Goal: Transaction & Acquisition: Purchase product/service

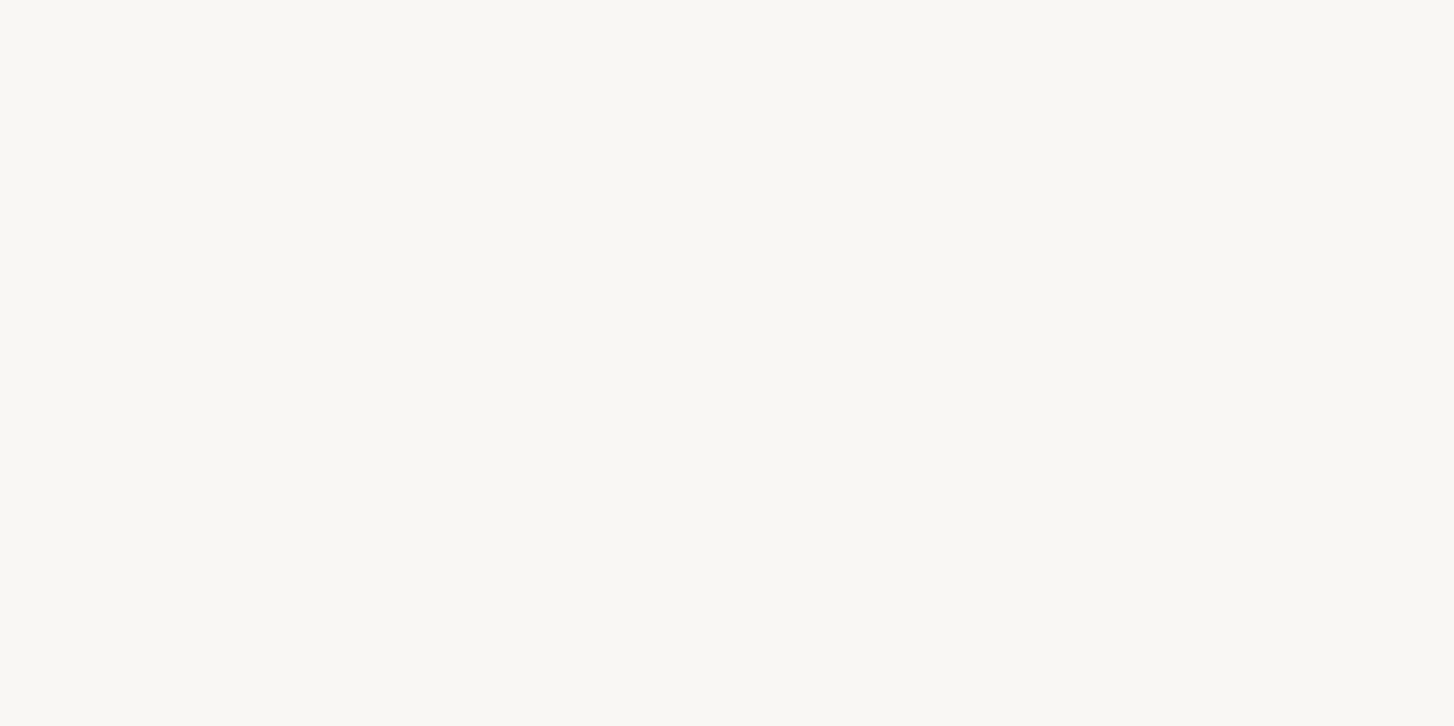
select select "US"
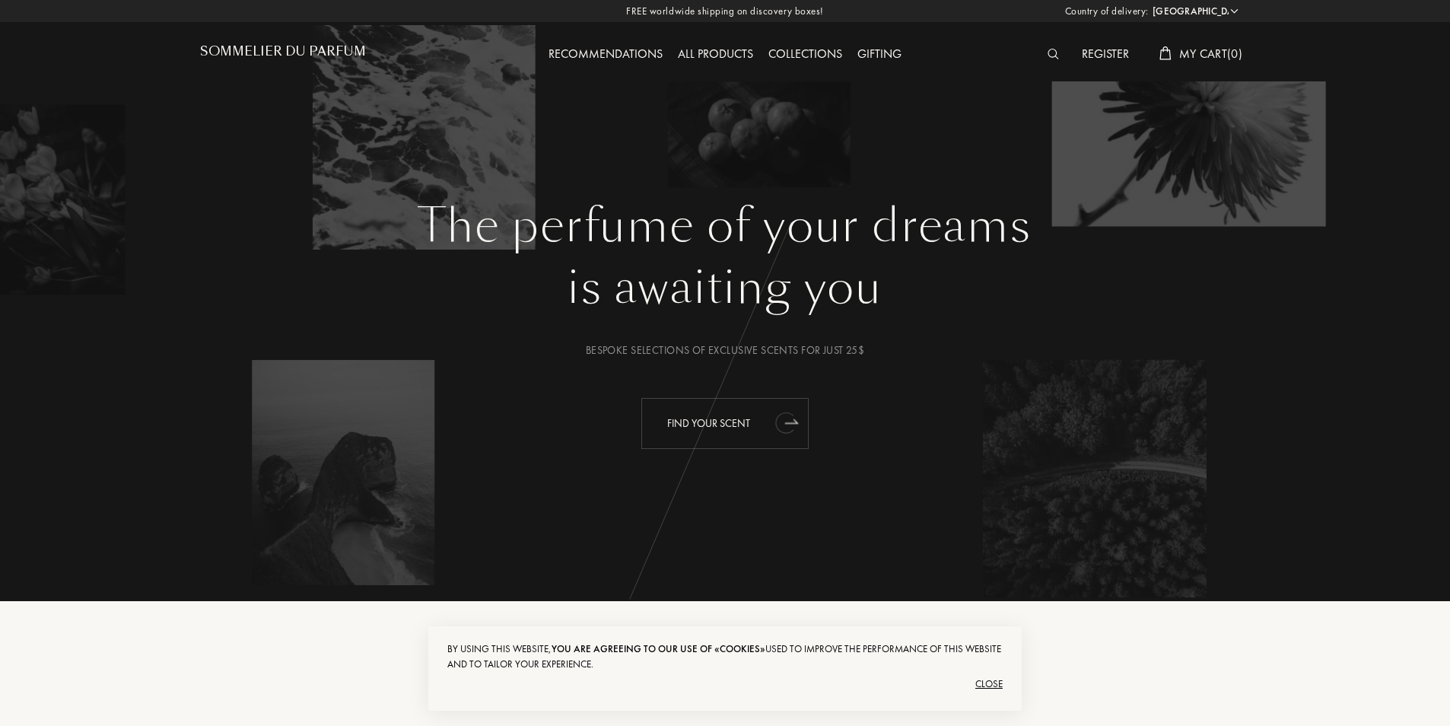
click at [779, 418] on icon "animation" at bounding box center [784, 422] width 19 height 21
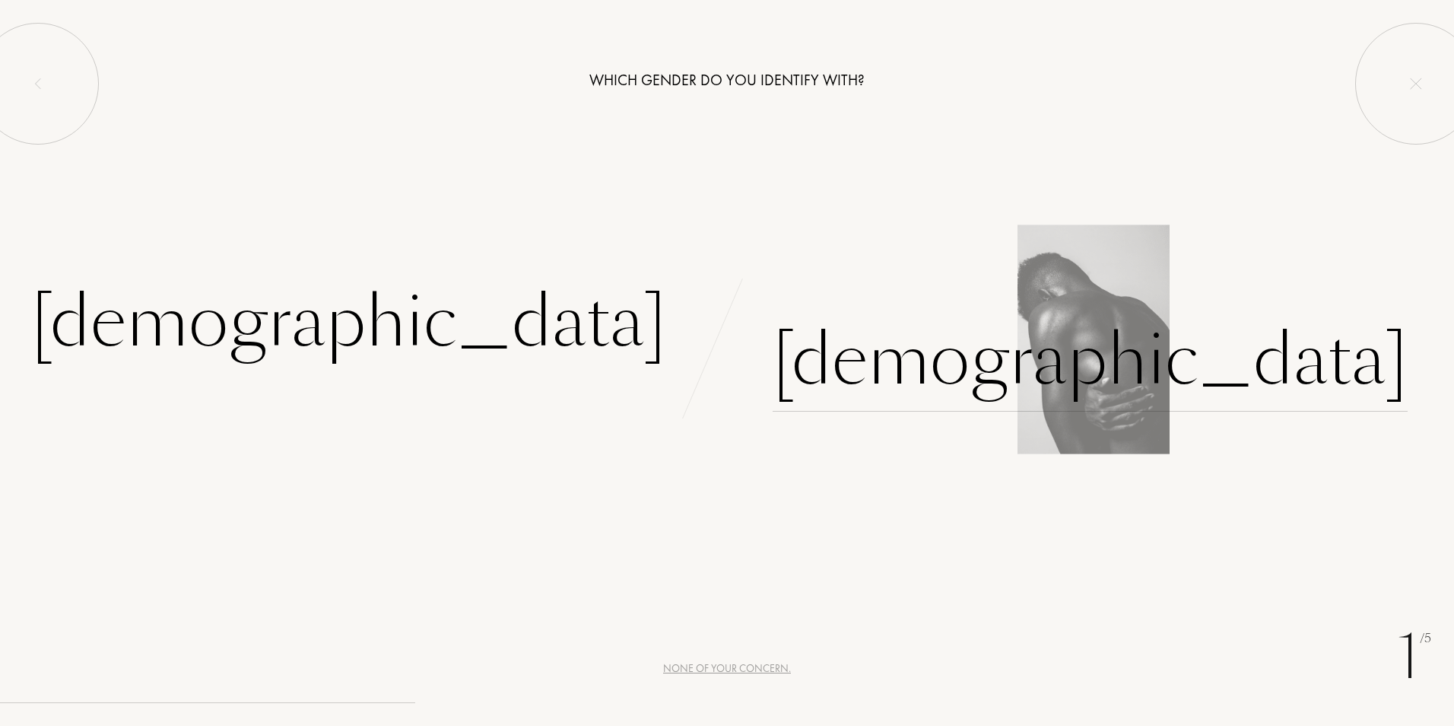
click at [834, 371] on div "Male" at bounding box center [1090, 360] width 635 height 103
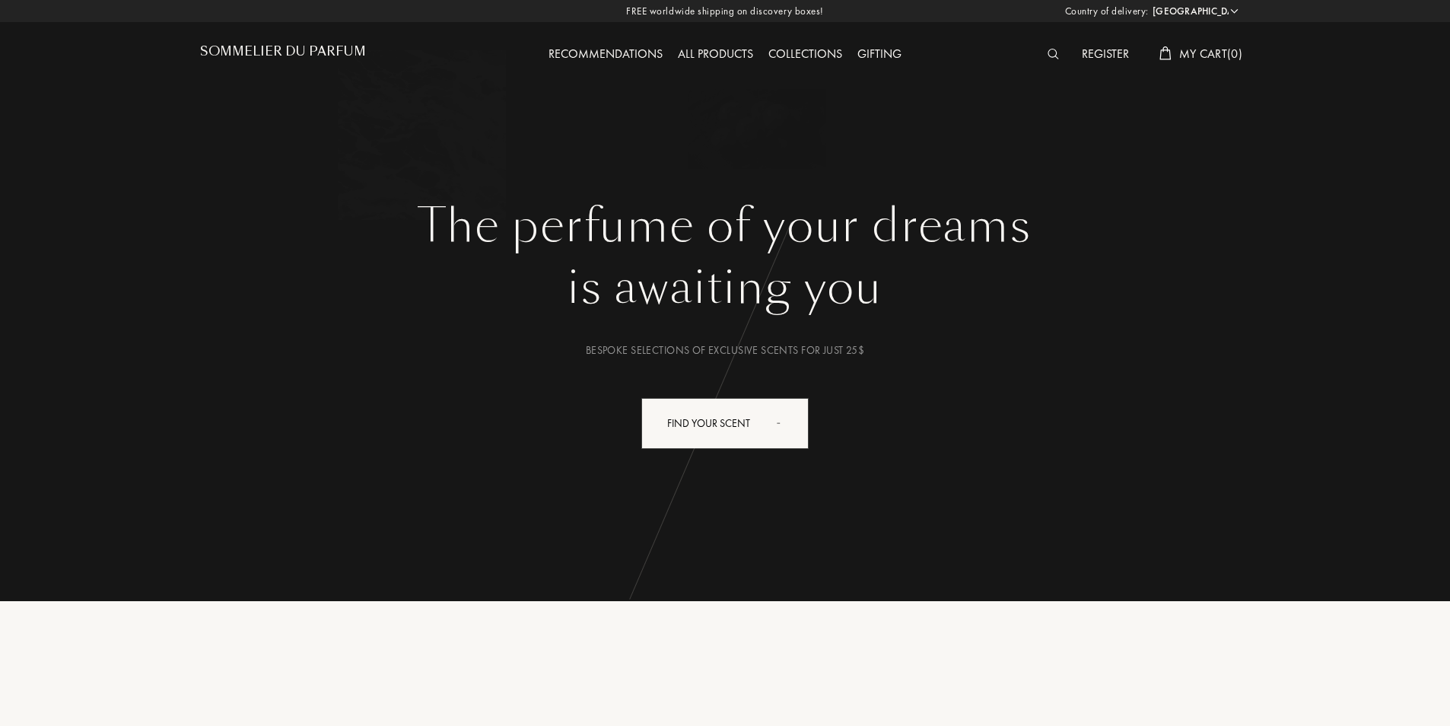
select select "US"
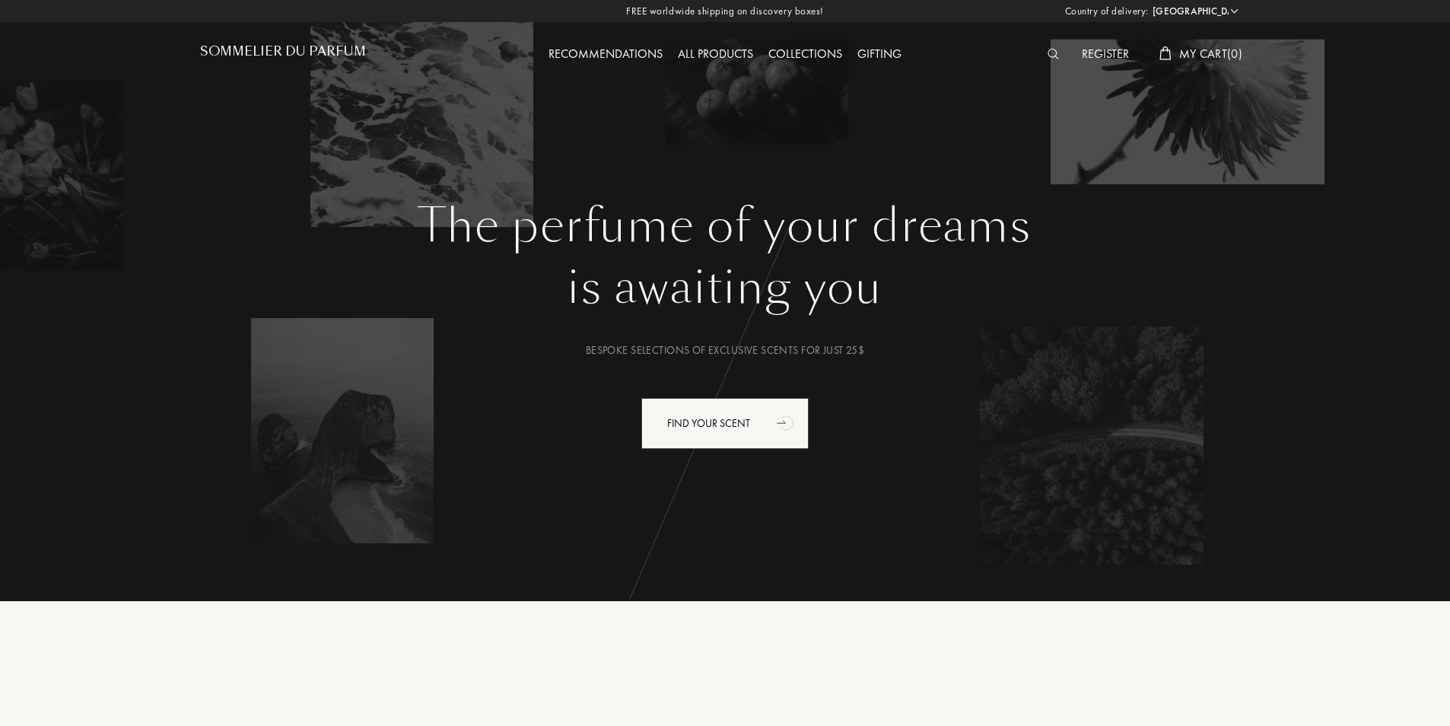
click at [728, 52] on div "All products" at bounding box center [715, 55] width 91 height 20
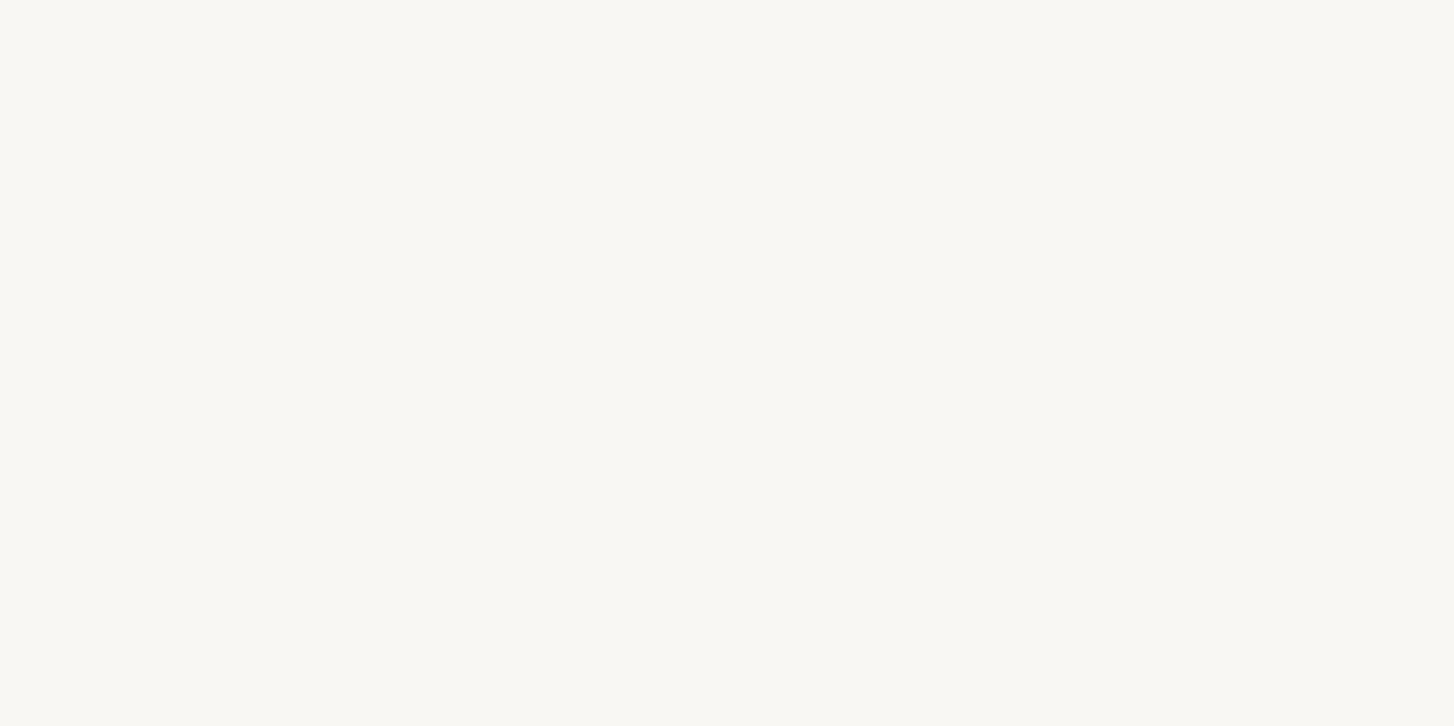
select select "US"
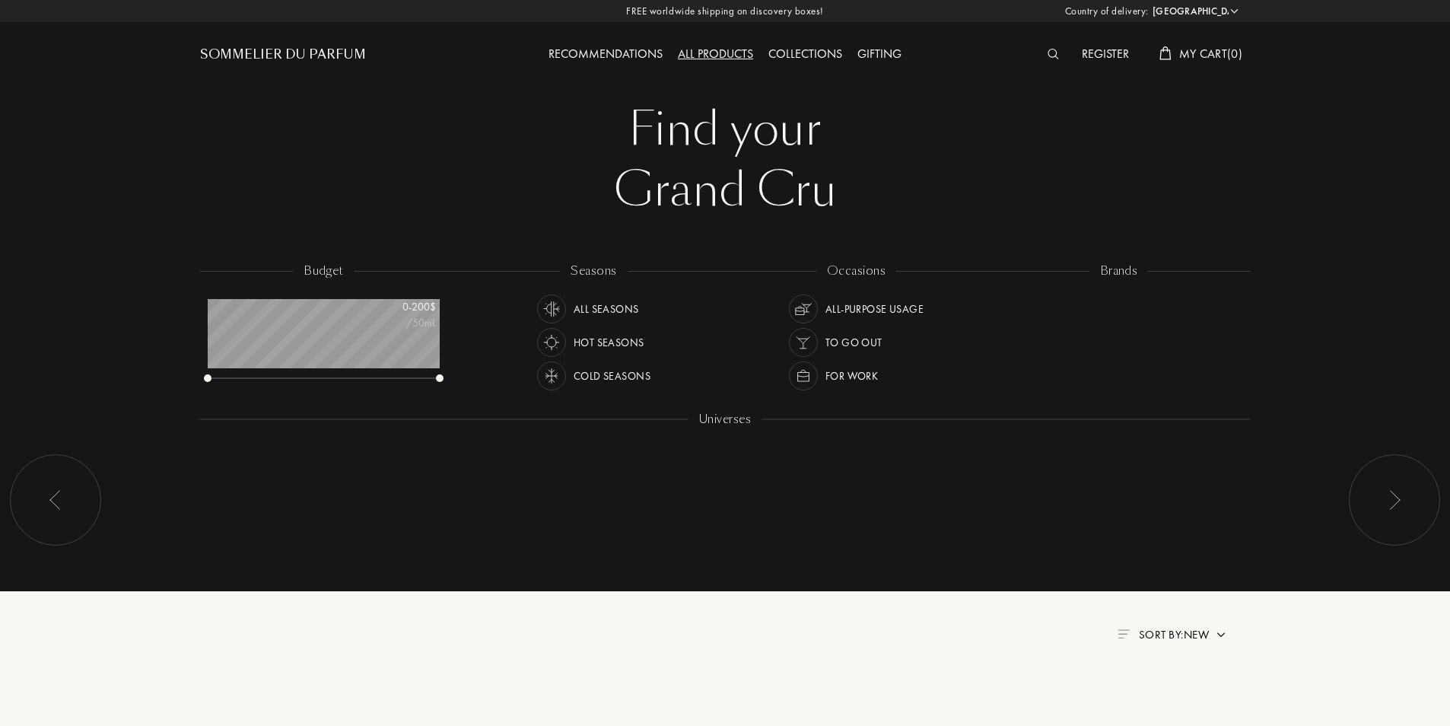
scroll to position [76, 232]
